Goal: Task Accomplishment & Management: Manage account settings

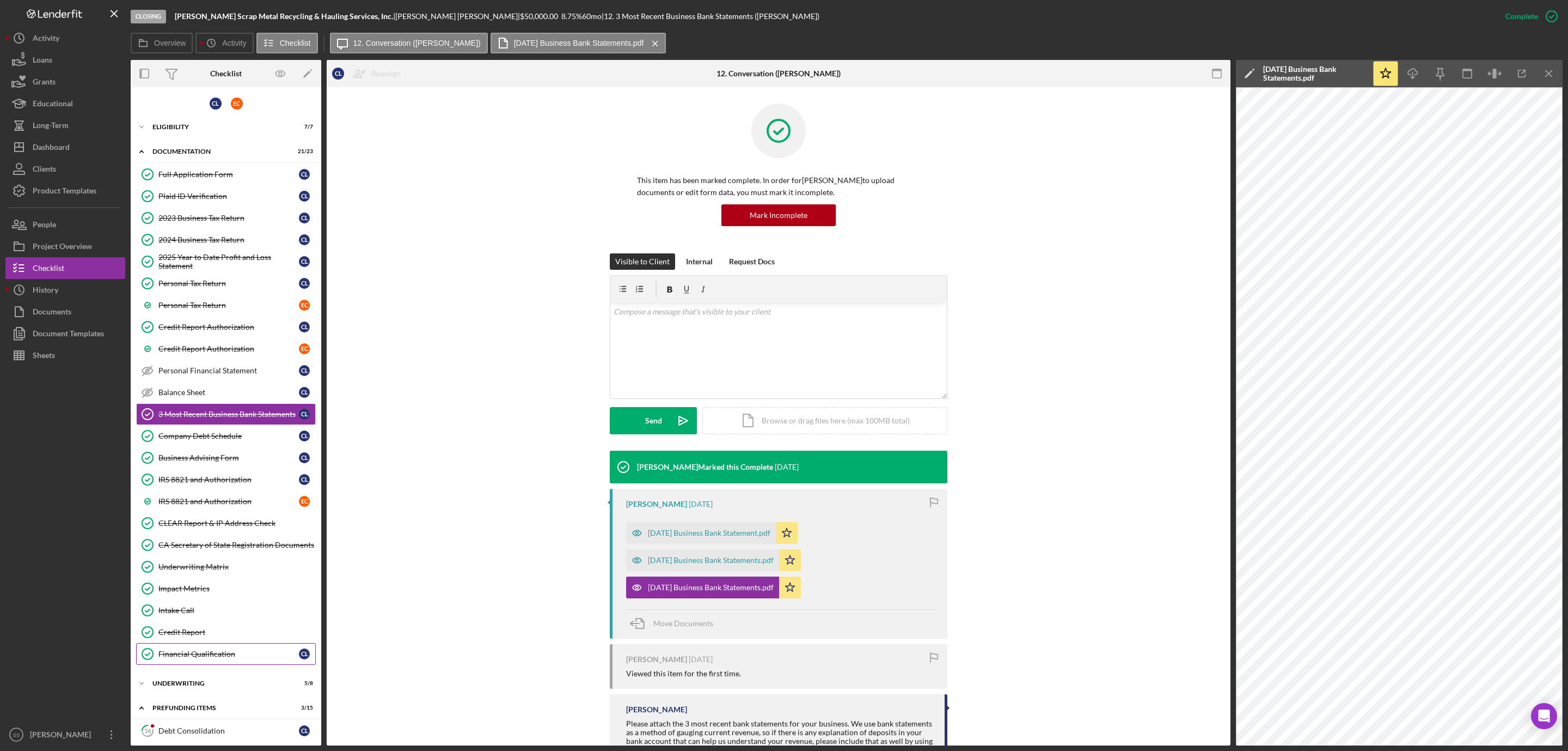
scroll to position [245, 0]
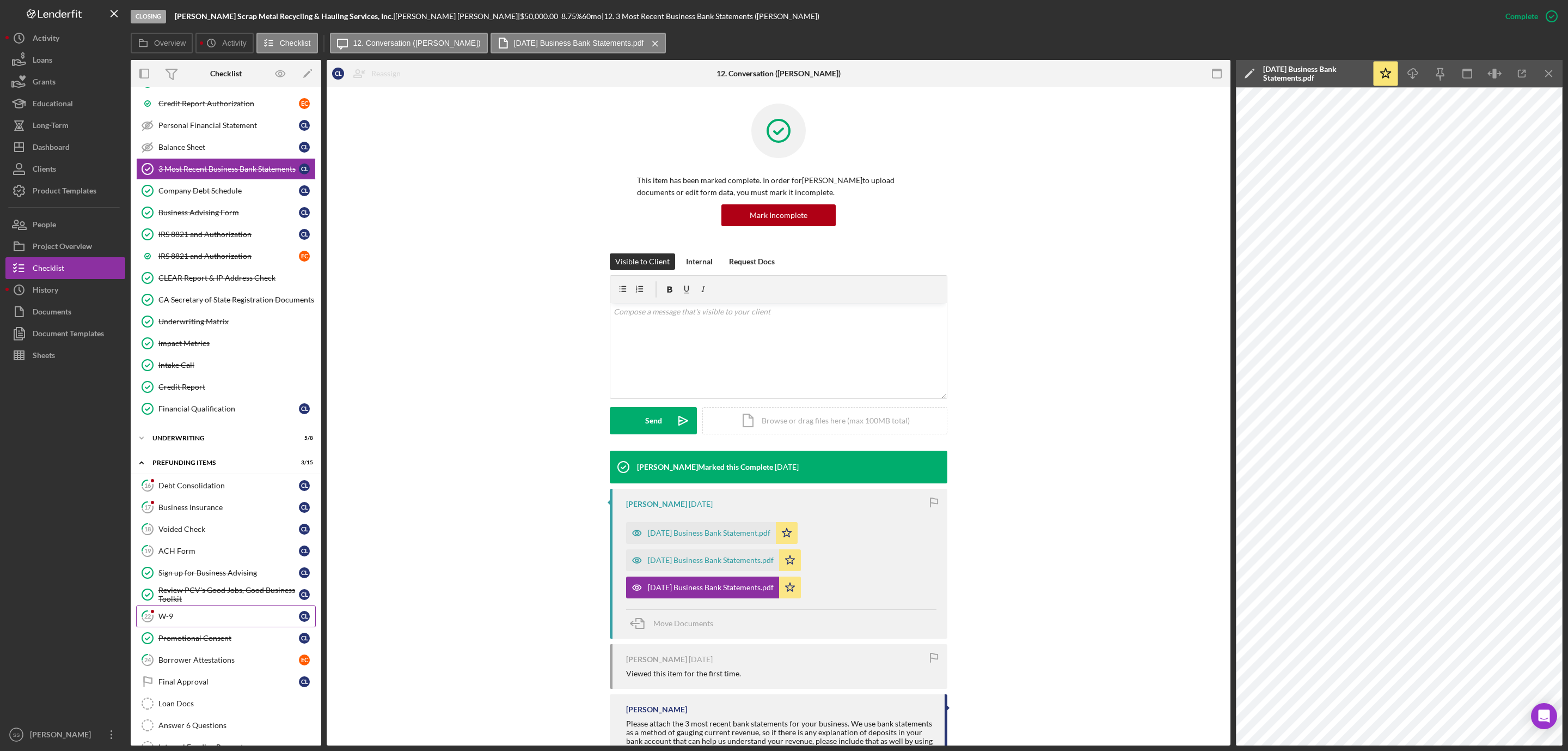
click at [195, 621] on div "W-9" at bounding box center [229, 616] width 141 height 9
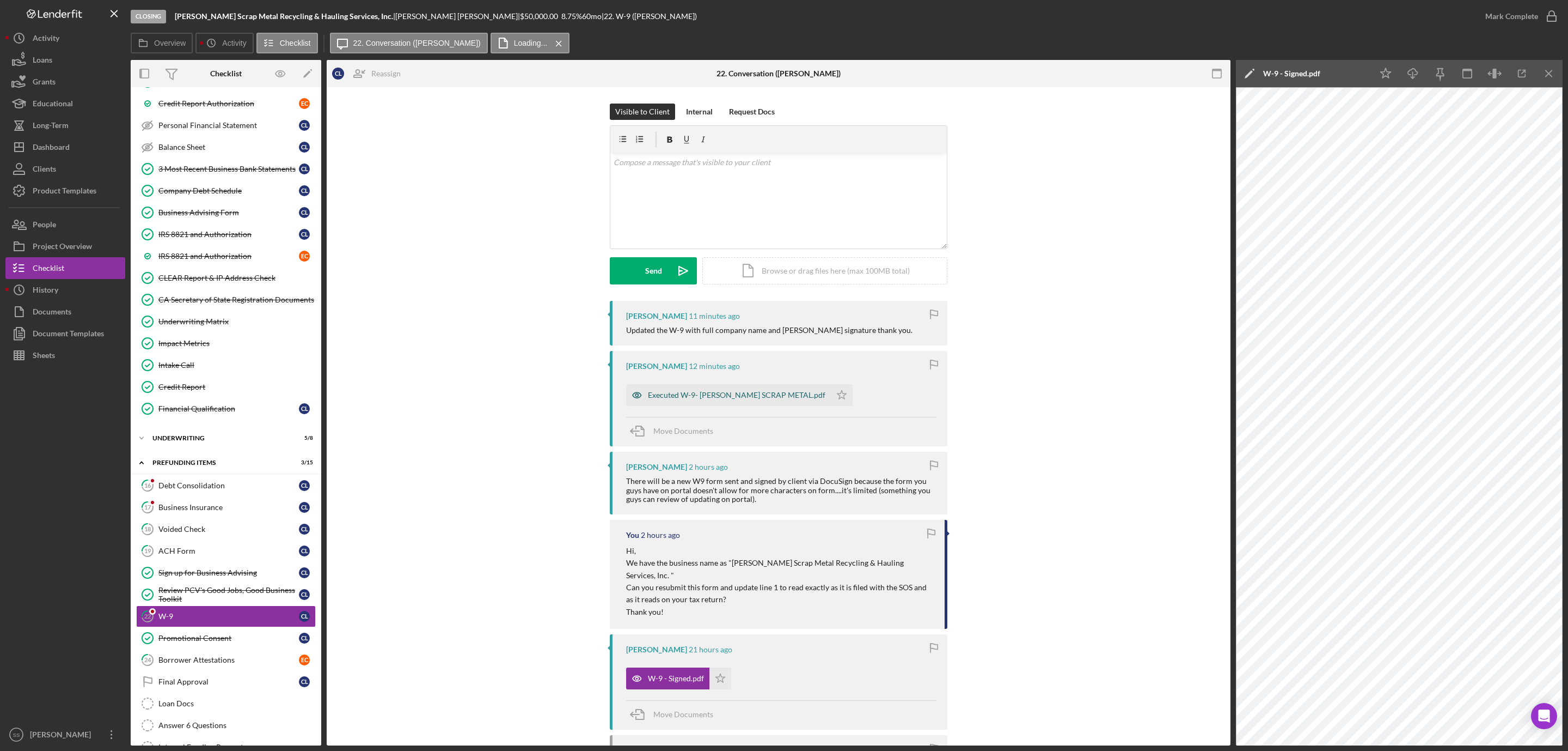
click at [716, 394] on div "Executed W-9- LOPEZ SCRAP METAL.pdf" at bounding box center [736, 395] width 177 height 9
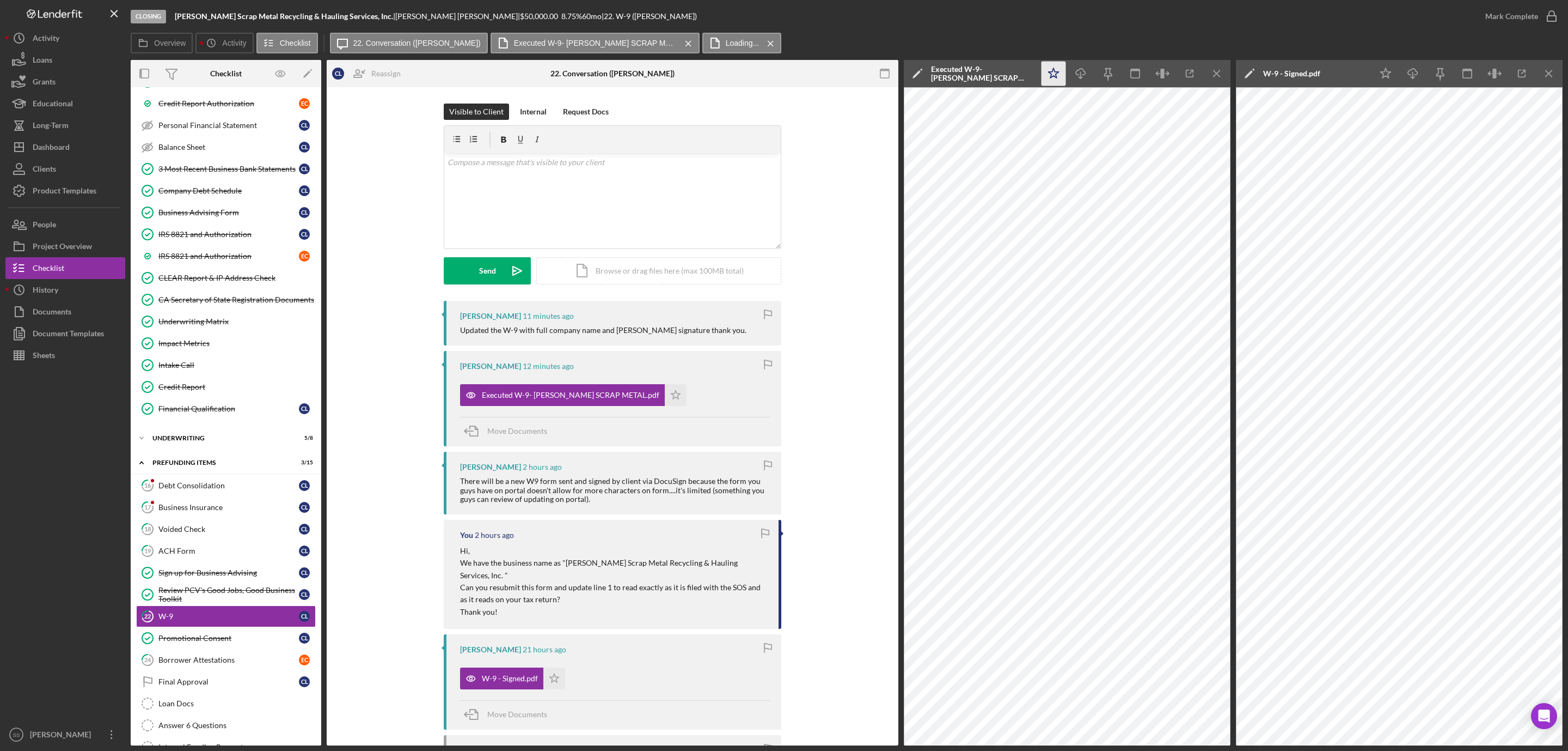
click at [1055, 75] on icon "Icon/Star" at bounding box center [1054, 73] width 24 height 24
click at [1544, 15] on icon "button" at bounding box center [1552, 16] width 28 height 28
click at [234, 512] on div "Business Insurance" at bounding box center [229, 508] width 141 height 9
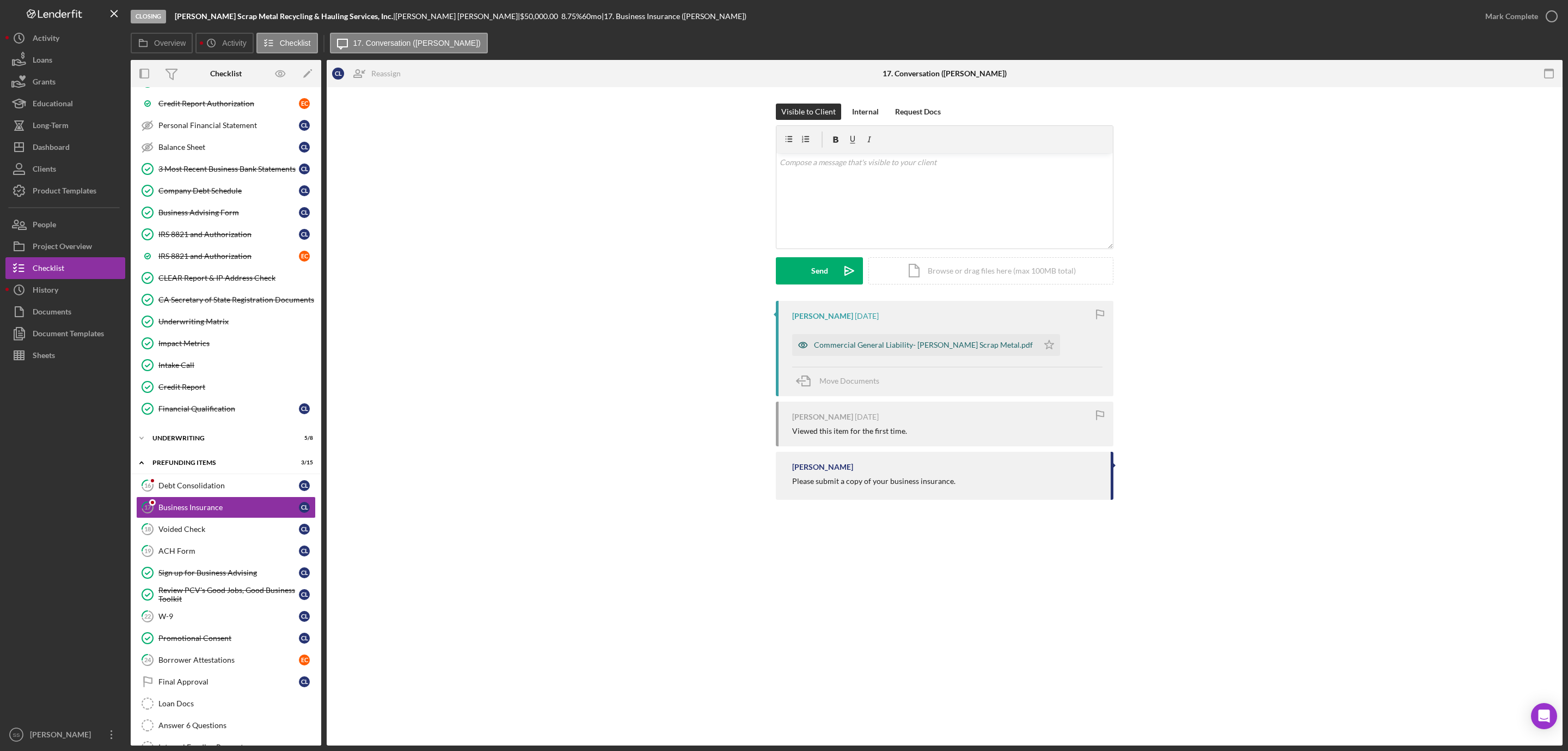
click at [920, 347] on div "Commercial General Liability- Lopez Scrap Metal.pdf" at bounding box center [924, 345] width 219 height 9
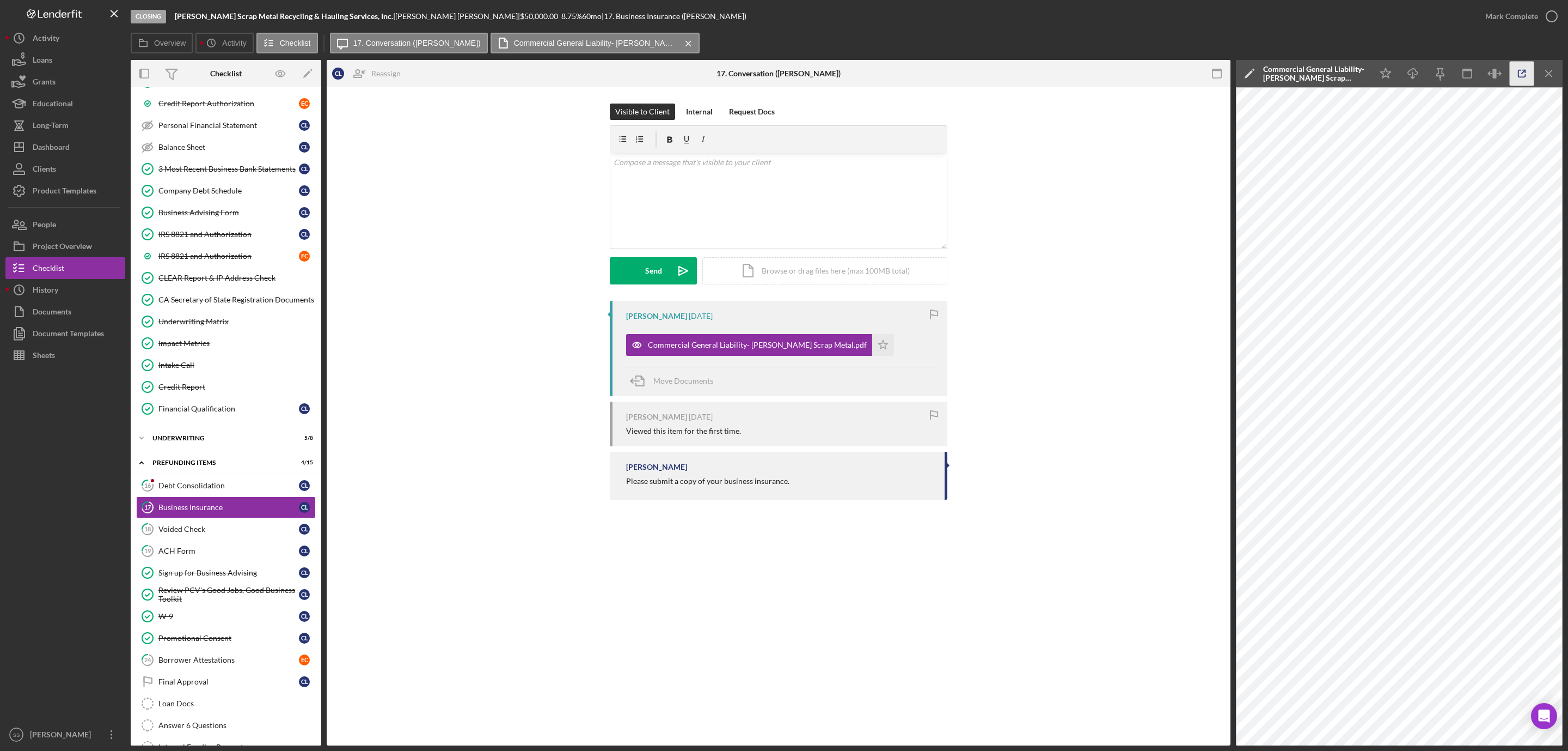
click at [1524, 79] on icon "button" at bounding box center [1522, 73] width 24 height 24
click at [198, 490] on div "Debt Consolidation" at bounding box center [229, 485] width 141 height 9
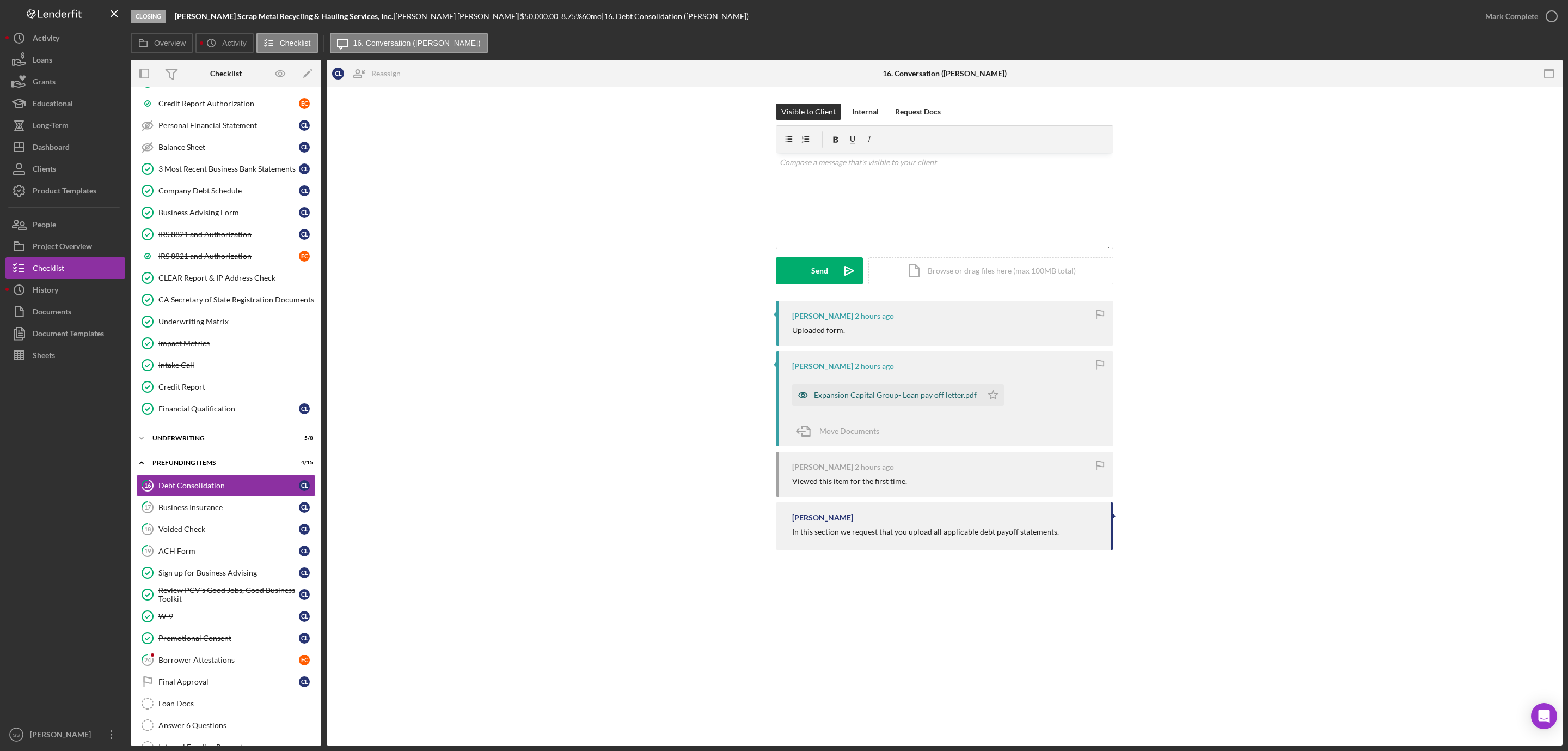
click at [834, 394] on div "Expansion Capital Group- Loan pay off letter.pdf" at bounding box center [895, 395] width 163 height 9
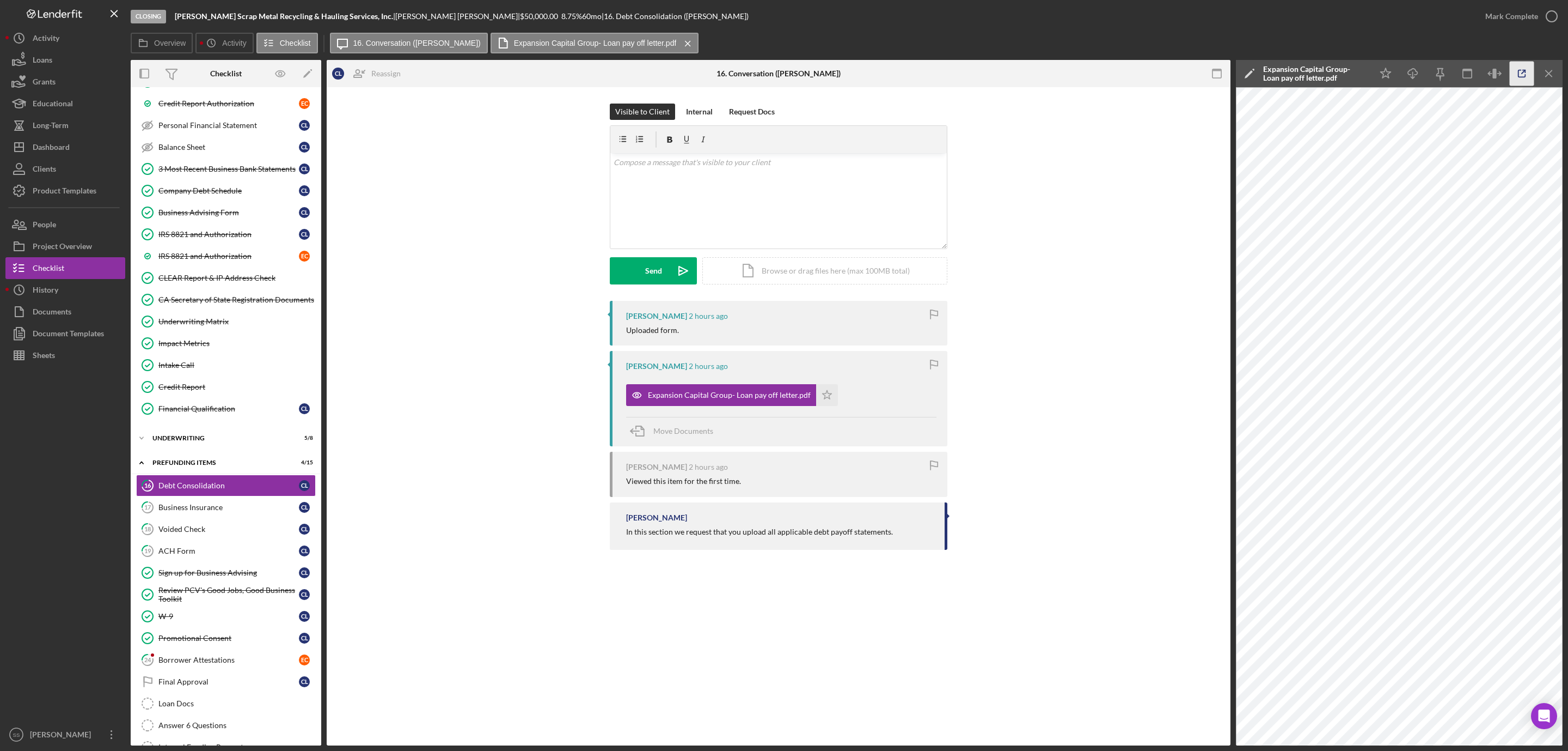
click at [1519, 72] on icon "button" at bounding box center [1523, 74] width 7 height 7
click at [201, 664] on div "Borrower Attestations" at bounding box center [229, 660] width 141 height 9
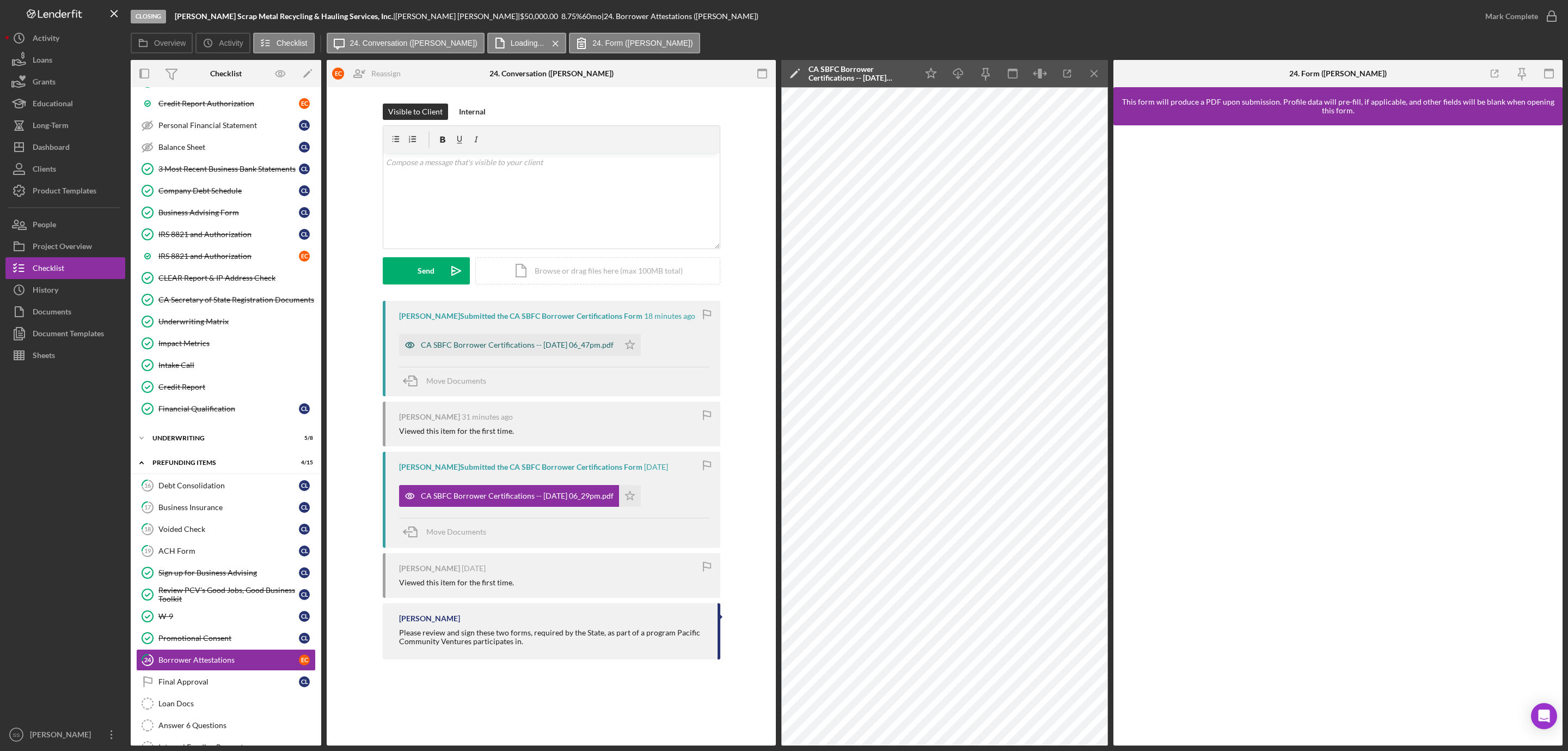
click at [577, 341] on div "CA SBFC Borrower Certifications -- 2025-08-29 06_47pm.pdf" at bounding box center [517, 345] width 193 height 9
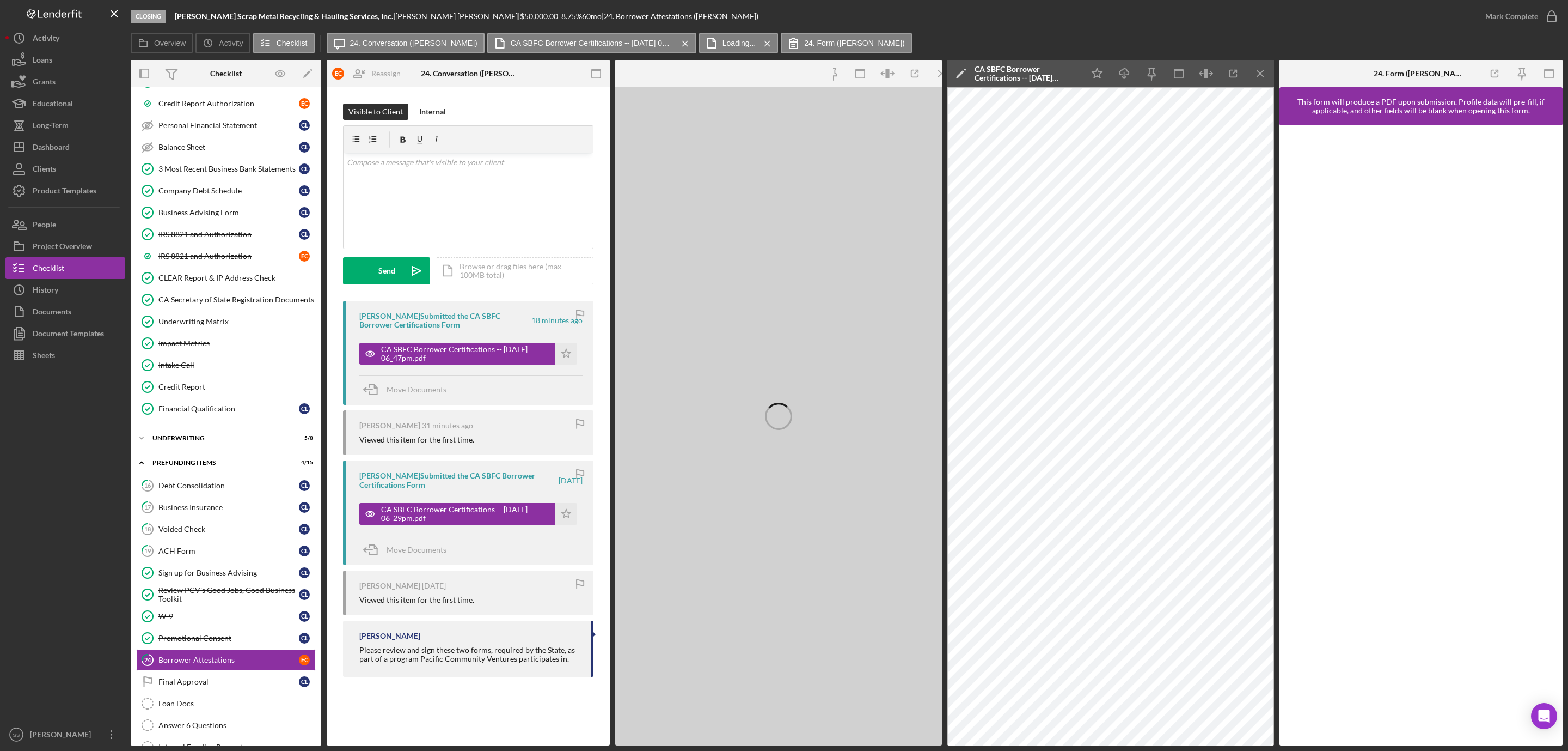
drag, startPoint x: 1255, startPoint y: 75, endPoint x: 1268, endPoint y: 70, distance: 13.9
click at [1257, 75] on icon "Icon/Menu Close" at bounding box center [1260, 73] width 24 height 24
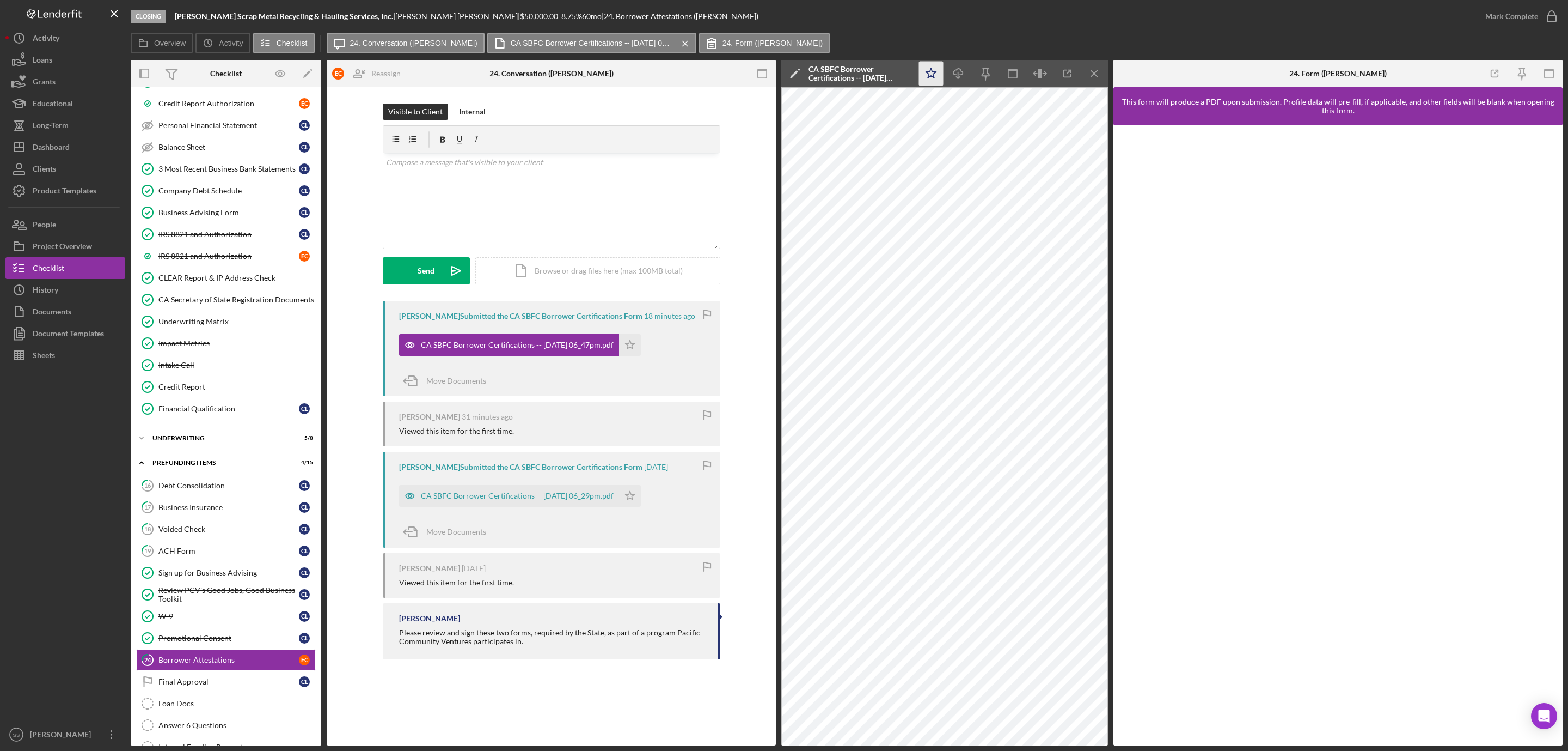
click at [930, 73] on icon "Icon/Star" at bounding box center [931, 73] width 24 height 24
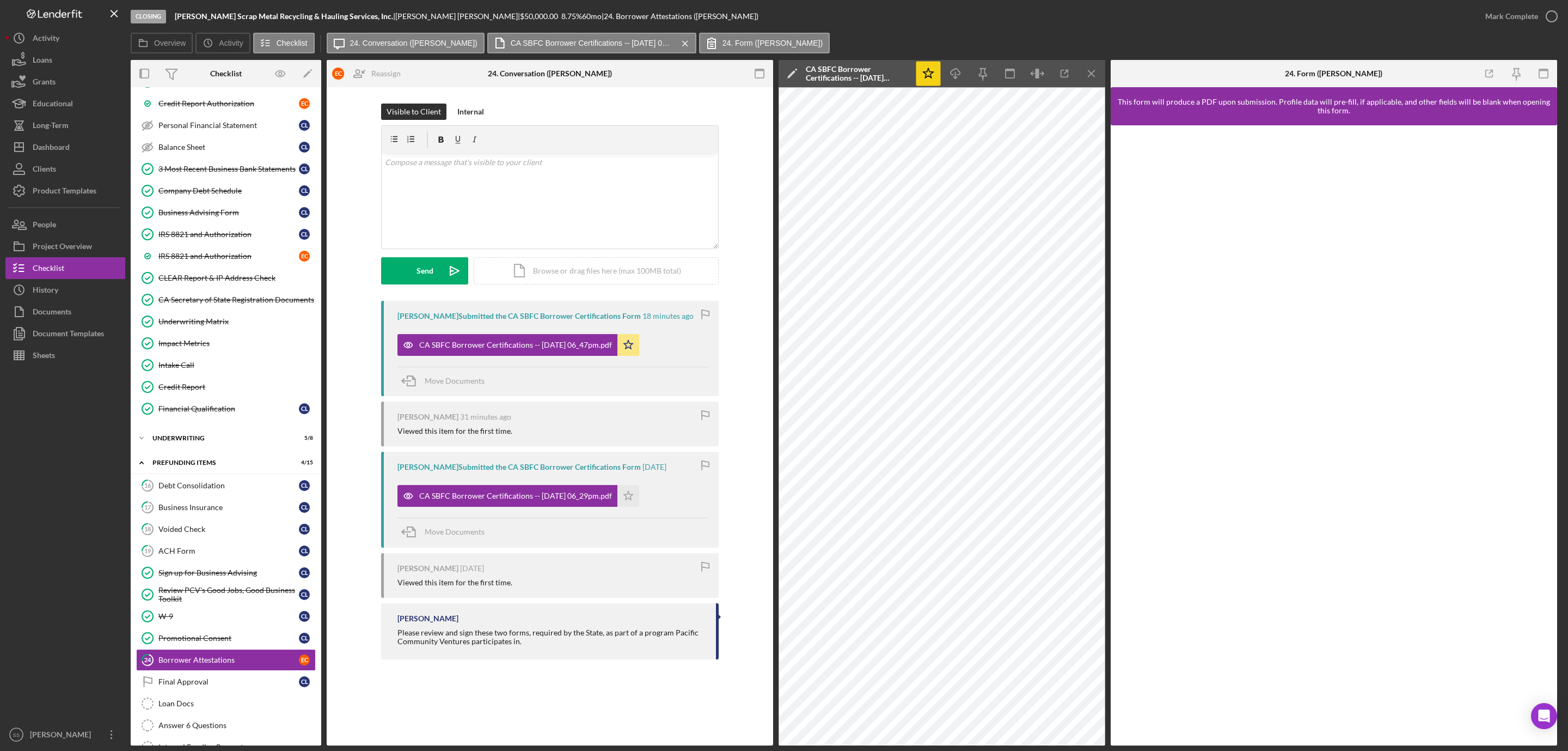
click at [644, 499] on div "CA SBFC Borrower Certifications -- 2025-08-28 06_29pm.pdf Icon/Star" at bounding box center [521, 493] width 247 height 28
click at [639, 500] on icon "Icon/Star" at bounding box center [628, 496] width 21 height 21
click at [1548, 18] on icon "button" at bounding box center [1552, 16] width 28 height 28
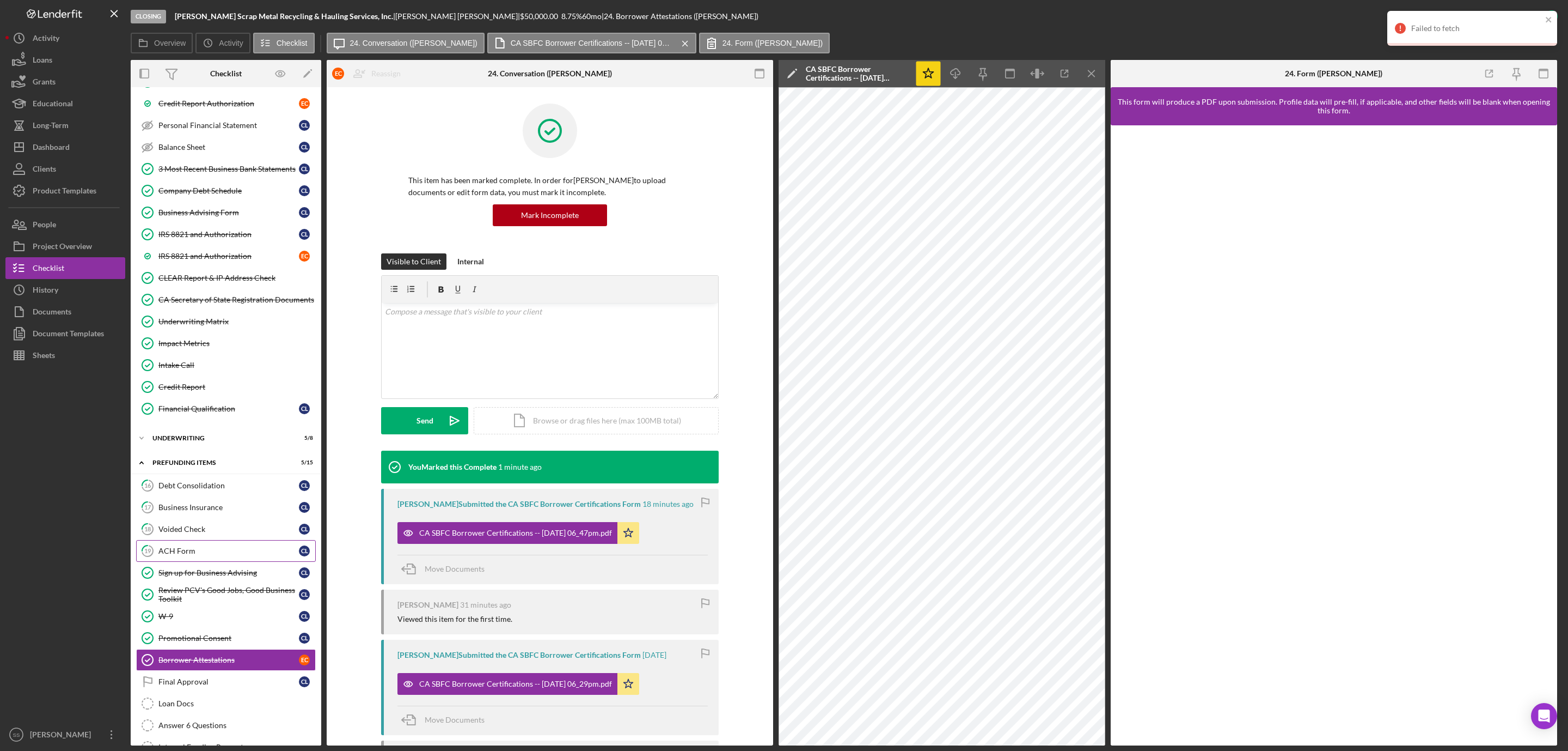
click at [207, 555] on div "ACH Form" at bounding box center [229, 551] width 141 height 9
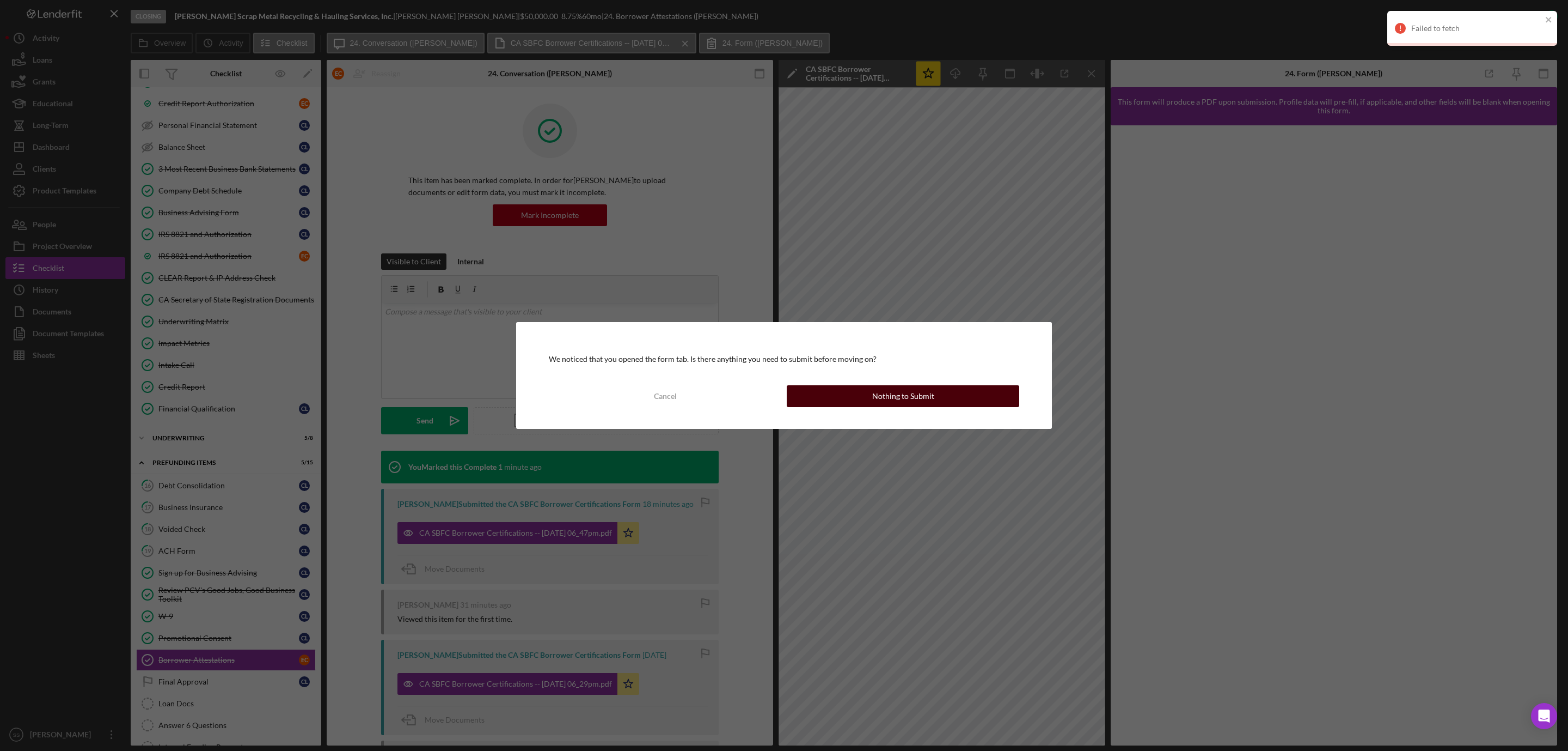
click at [934, 407] on div "Cancel Nothing to Submit" at bounding box center [784, 396] width 471 height 21
click at [868, 401] on button "Nothing to Submit" at bounding box center [903, 396] width 233 height 21
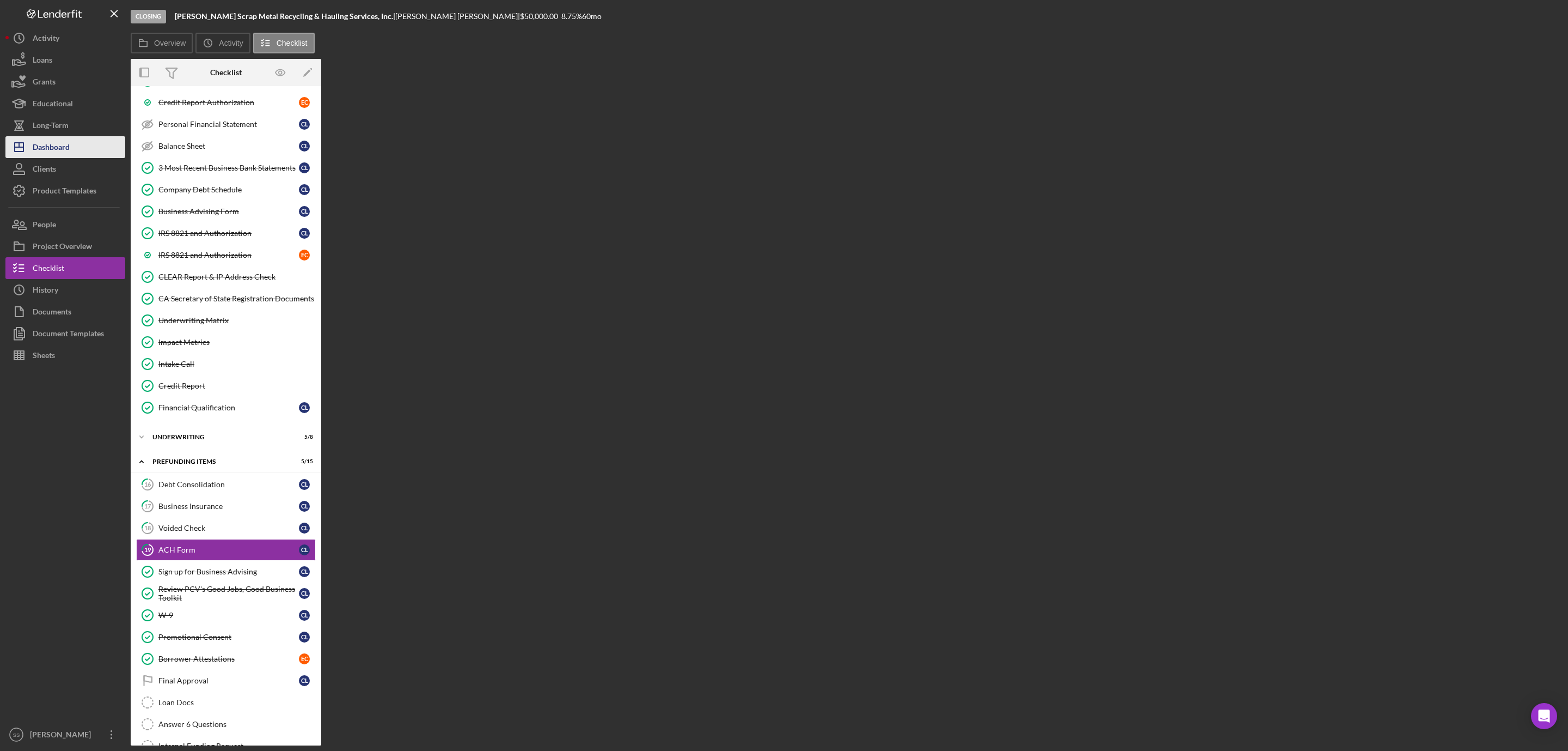
click at [40, 149] on div "Dashboard" at bounding box center [52, 148] width 37 height 24
